Goal: Task Accomplishment & Management: Manage account settings

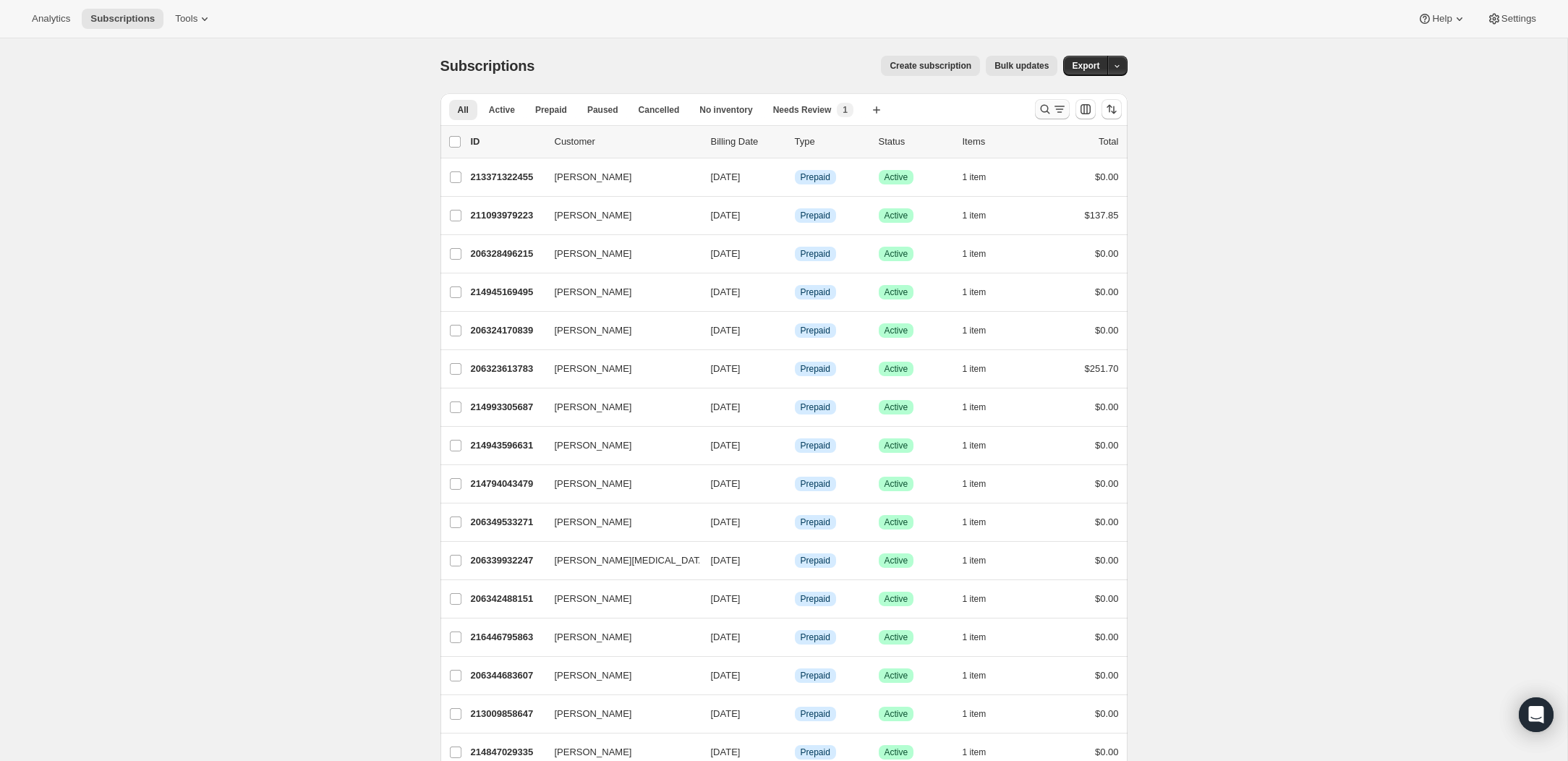
click at [1046, 110] on icon "Search and filter results" at bounding box center [1044, 109] width 15 height 15
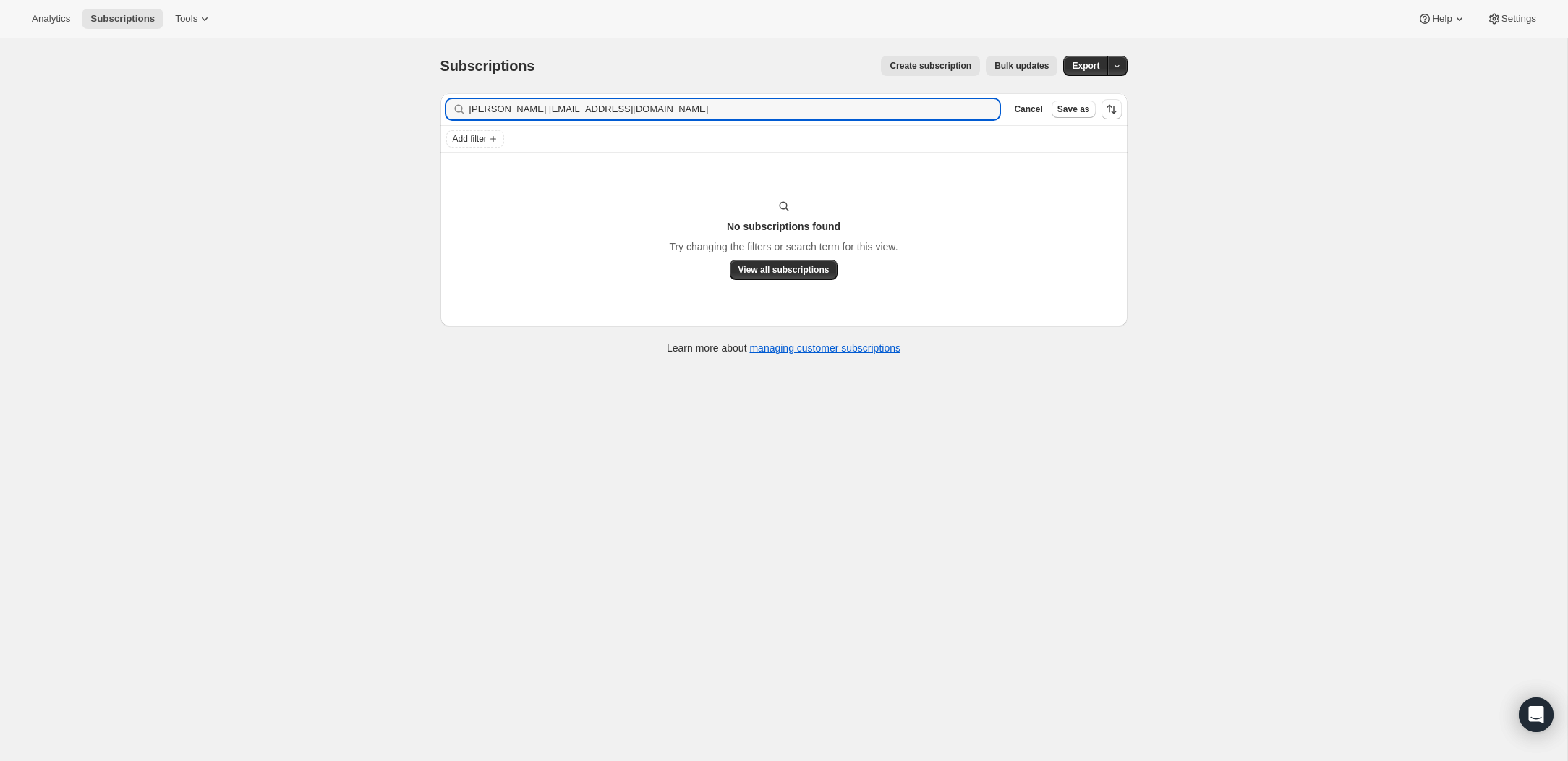
drag, startPoint x: 571, startPoint y: 109, endPoint x: 324, endPoint y: 109, distance: 247.0
click at [324, 109] on div "Subscriptions. This page is ready Subscriptions Create subscription Bulk update…" at bounding box center [783, 419] width 1567 height 761
type input "[EMAIL_ADDRESS][DOMAIN_NAME]"
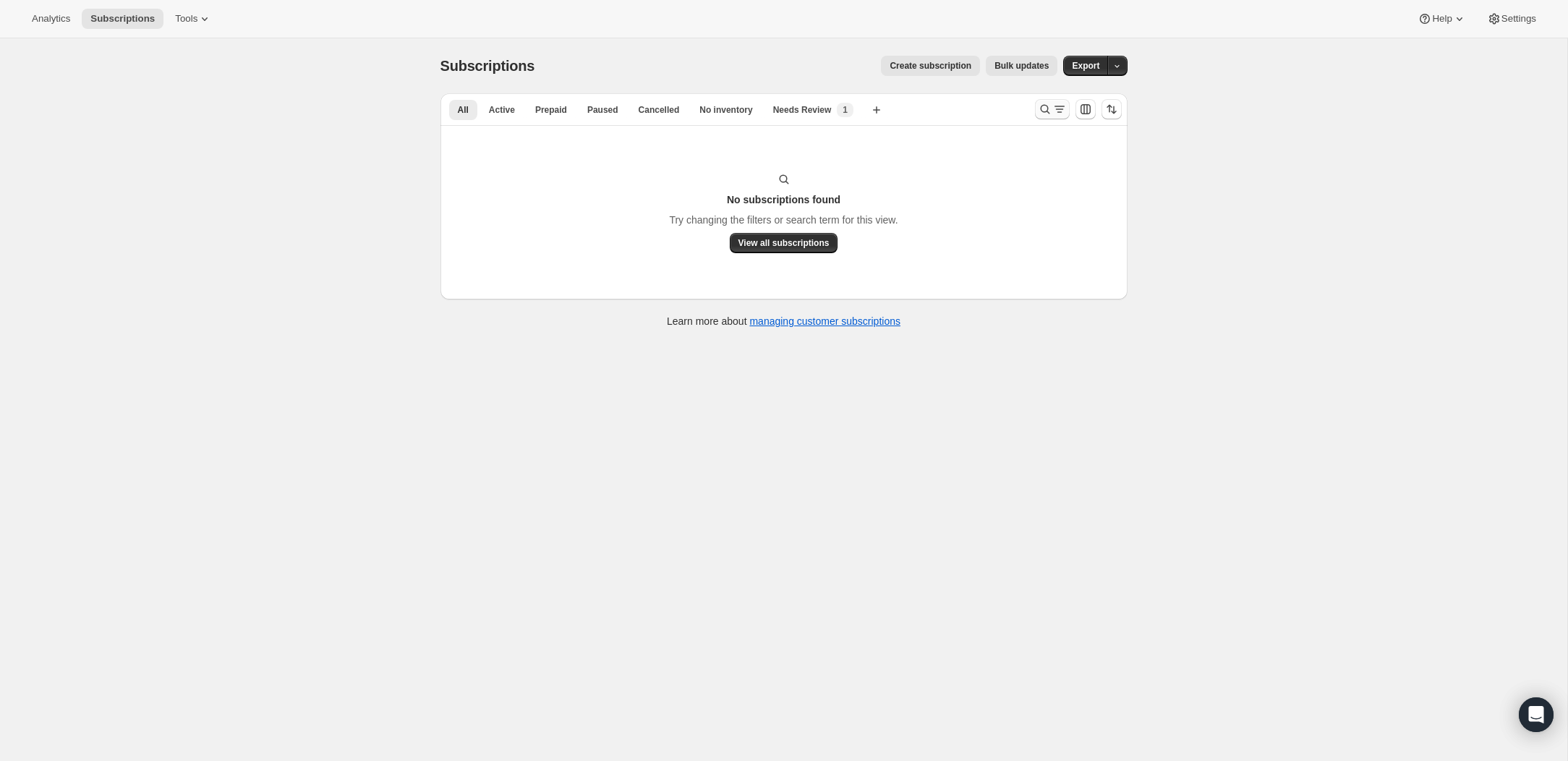
click at [1047, 119] on div at bounding box center [1078, 109] width 98 height 29
click at [1040, 113] on icon "Search and filter results" at bounding box center [1044, 109] width 15 height 15
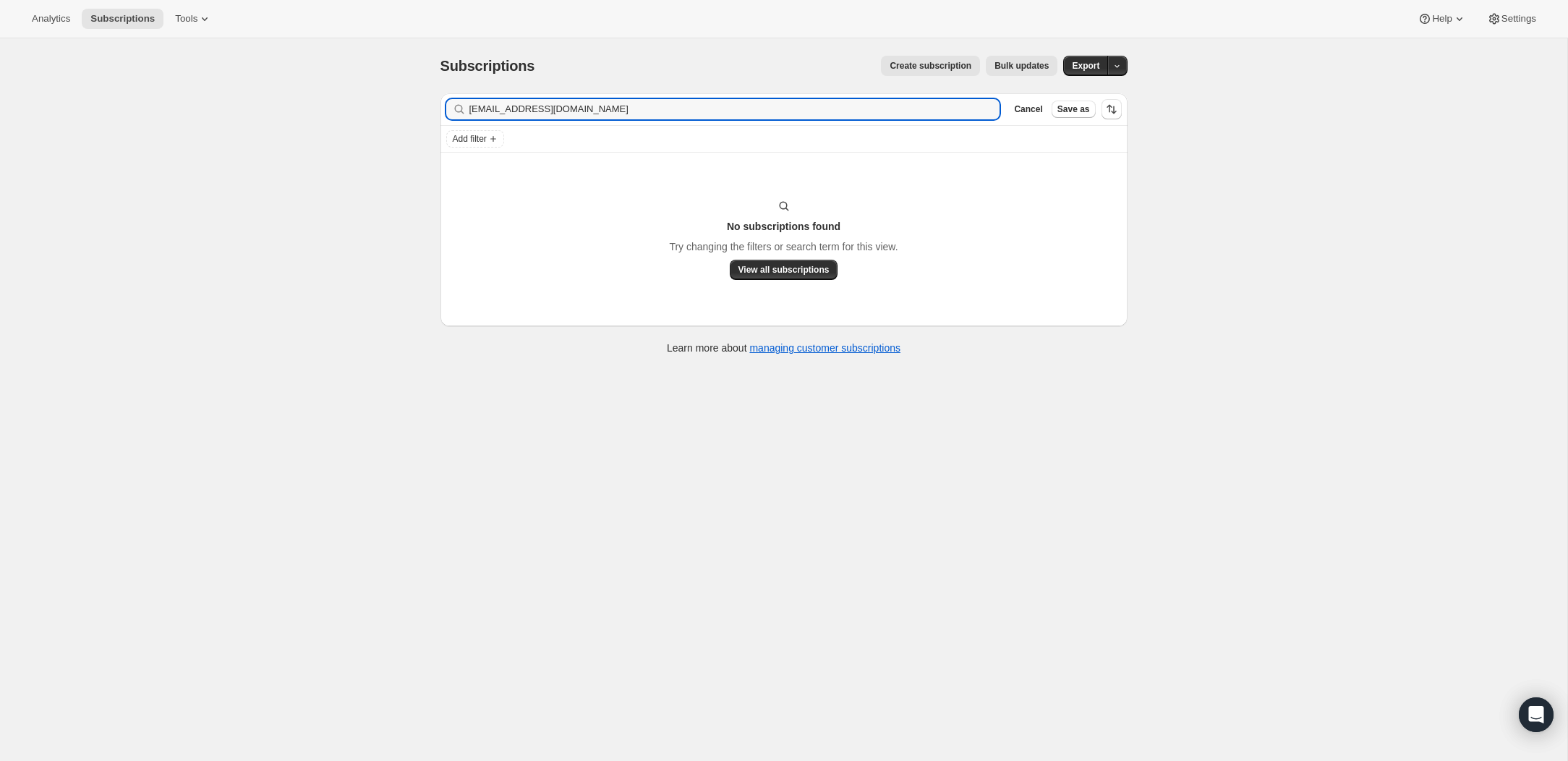
click at [797, 119] on div "Filter subscribers Cleanlivin96@gmail.com Clear Cancel Save as" at bounding box center [784, 109] width 687 height 32
click at [785, 110] on input "[EMAIL_ADDRESS][DOMAIN_NAME]" at bounding box center [722, 109] width 505 height 20
click at [511, 116] on input "[EMAIL_ADDRESS][DOMAIN_NAME]" at bounding box center [722, 109] width 505 height 20
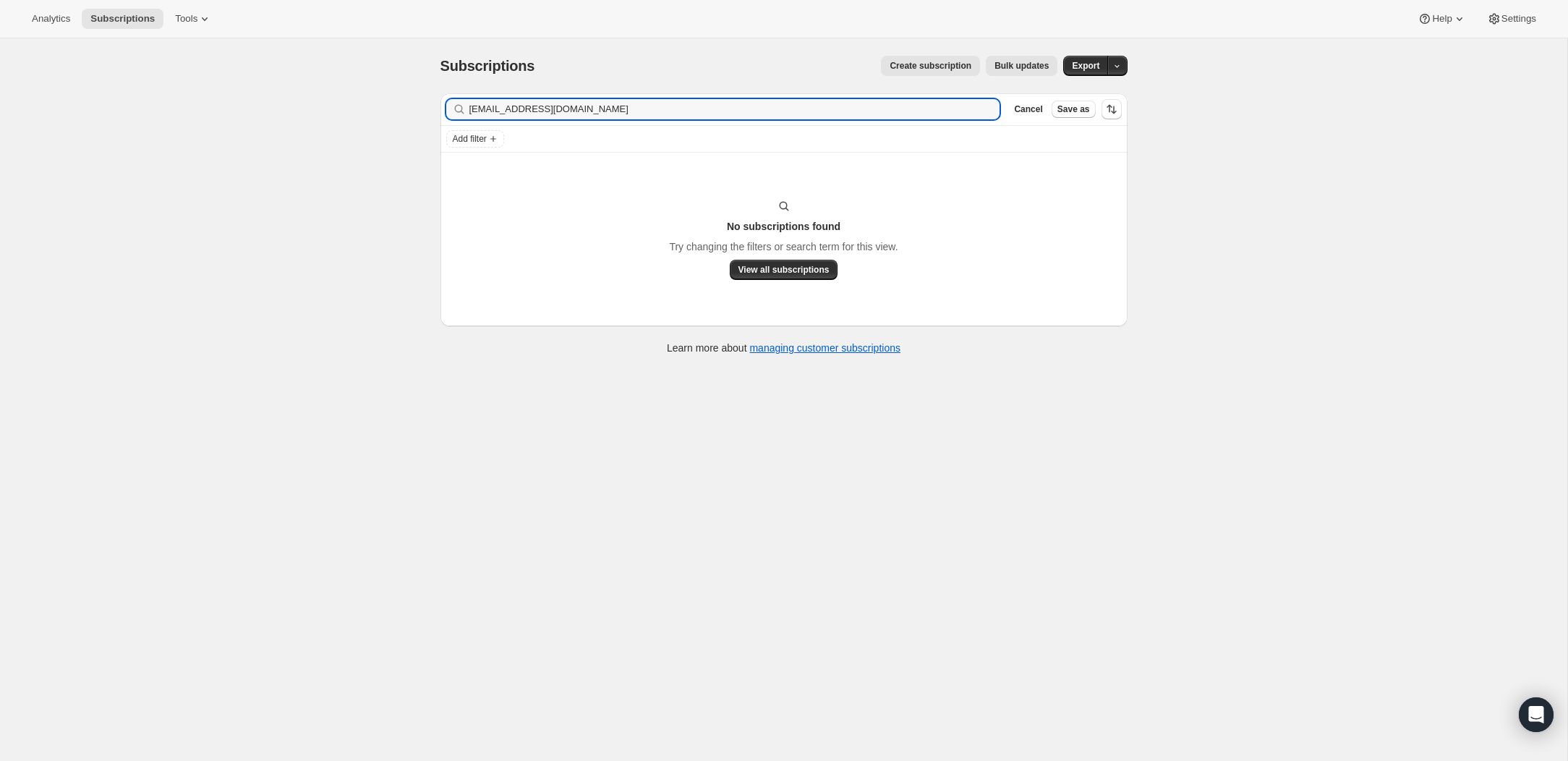
click at [651, 99] on div "Filter subscribers Cleanlivin1996@gmail.com Clear Cancel Save as" at bounding box center [784, 109] width 687 height 32
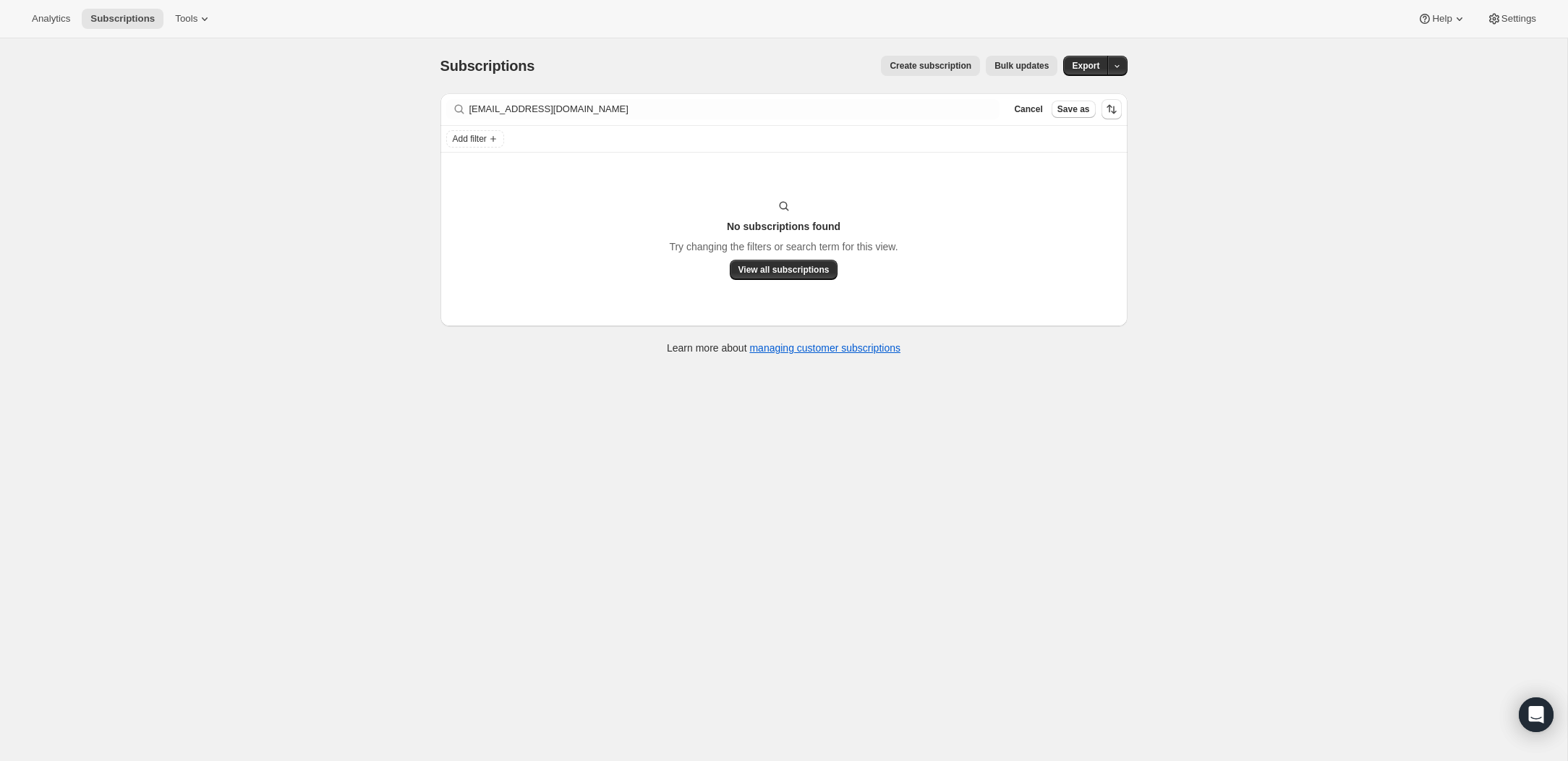
click at [651, 99] on div "Filter subscribers Cleanlivin1996@gmail.com Clear Cancel Save as" at bounding box center [784, 109] width 687 height 32
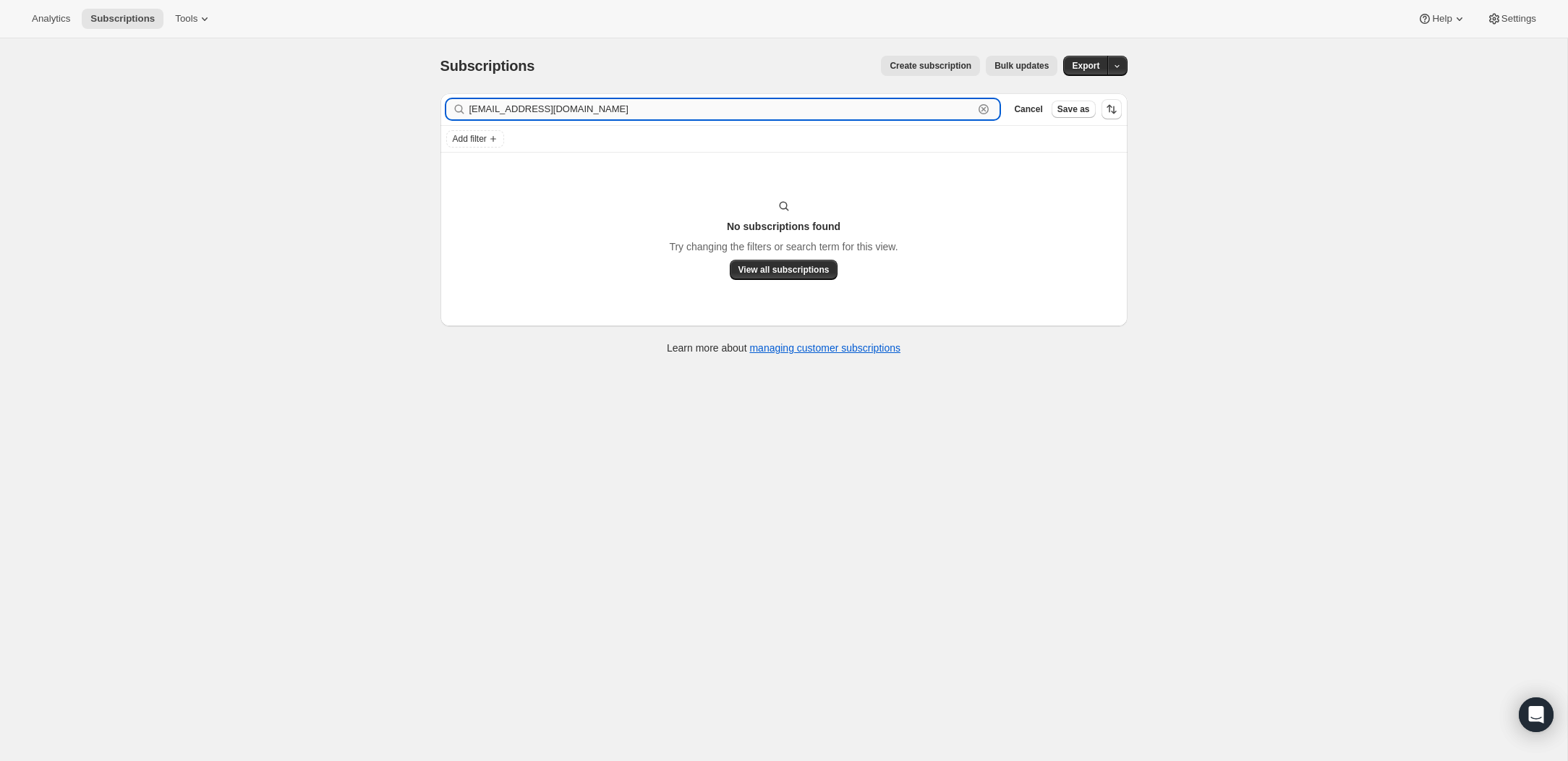
click at [648, 107] on input "Cleanlivin1996@gmail.com" at bounding box center [722, 109] width 505 height 20
click at [646, 107] on input "Cleanlivin1996@gmail.com" at bounding box center [722, 109] width 505 height 20
click at [644, 107] on input "Cleanlivin1996@gmail.com" at bounding box center [722, 109] width 505 height 20
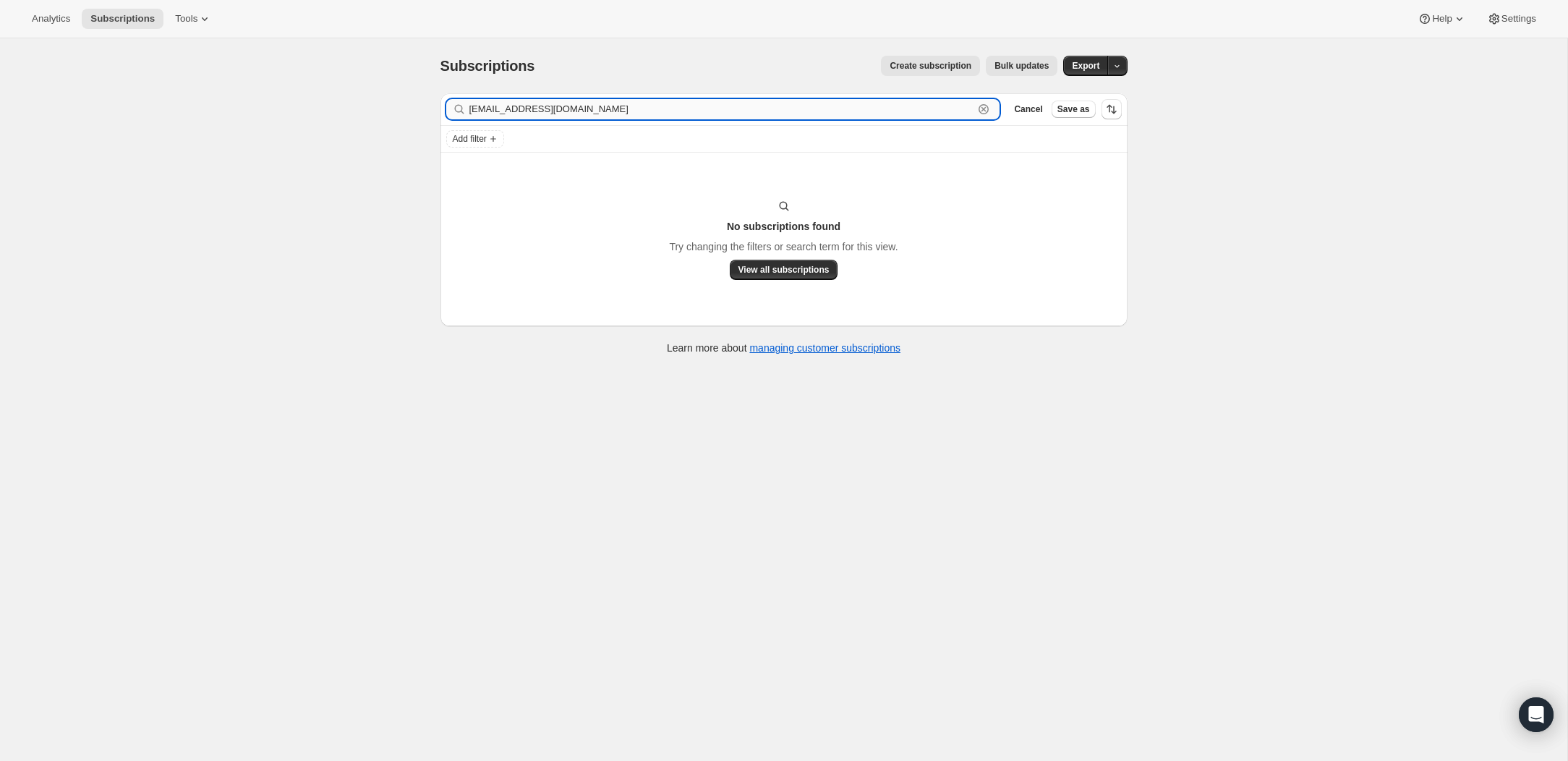
paste input "Victoria Montero"
type input "Victoria Montero"
